Goal: Check status: Check status

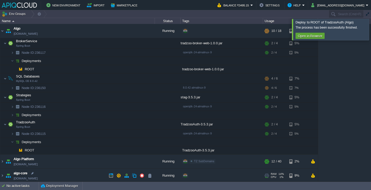
scroll to position [15, 0]
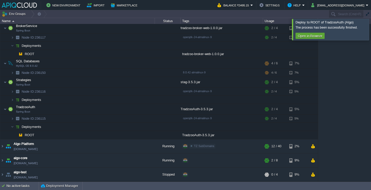
click at [371, 27] on div at bounding box center [377, 29] width 0 height 21
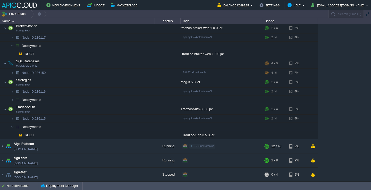
scroll to position [0, 0]
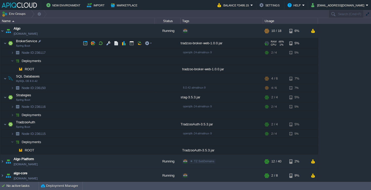
click at [59, 43] on td "BrokerService Spring Boot" at bounding box center [77, 43] width 155 height 11
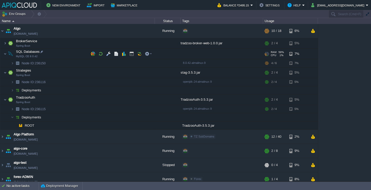
click at [60, 52] on td "SQL Databases MySQL CE 8.0.42" at bounding box center [77, 54] width 155 height 11
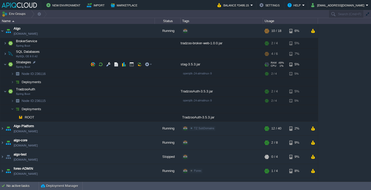
click at [61, 65] on td "Strategies Spring Boot" at bounding box center [77, 64] width 155 height 11
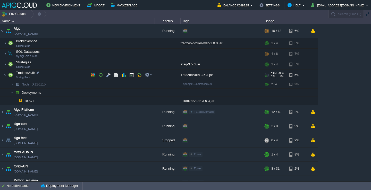
click at [61, 78] on td "TradzooAuth Spring Boot" at bounding box center [77, 75] width 155 height 11
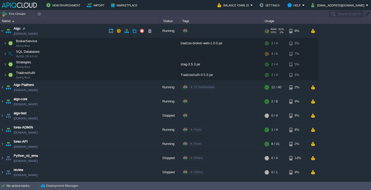
click at [77, 30] on td "Algo [DOMAIN_NAME]" at bounding box center [77, 31] width 155 height 14
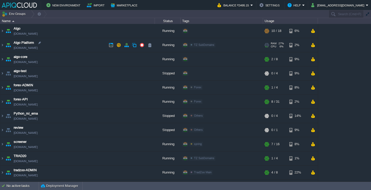
click at [69, 43] on td "Algo Platform [DOMAIN_NAME]" at bounding box center [77, 45] width 155 height 14
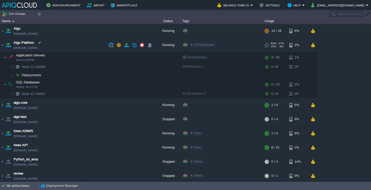
click at [69, 43] on td "Algo Platform [DOMAIN_NAME]" at bounding box center [77, 45] width 155 height 14
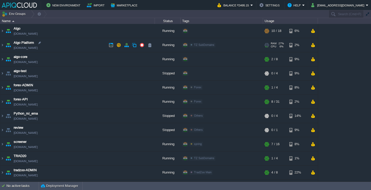
click at [69, 43] on td "Algo Platform [DOMAIN_NAME]" at bounding box center [77, 45] width 155 height 14
click at [69, 48] on td "Algo Platform [DOMAIN_NAME]" at bounding box center [77, 45] width 155 height 14
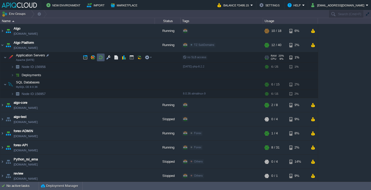
click at [99, 57] on button "button" at bounding box center [100, 57] width 5 height 5
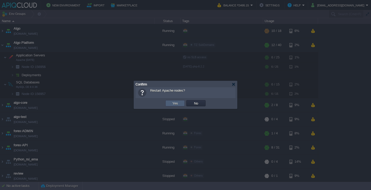
click at [173, 103] on button "Yes" at bounding box center [175, 103] width 9 height 5
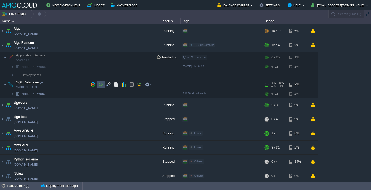
click at [102, 86] on button "button" at bounding box center [100, 84] width 5 height 5
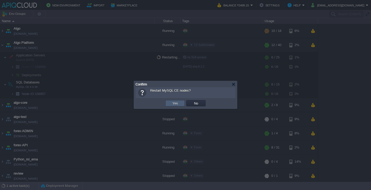
click at [180, 103] on td "Yes" at bounding box center [174, 103] width 19 height 6
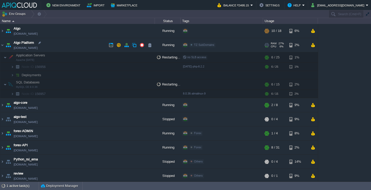
click at [86, 40] on td "Algo Platform [DOMAIN_NAME]" at bounding box center [77, 45] width 155 height 14
